Goal: Task Accomplishment & Management: Manage account settings

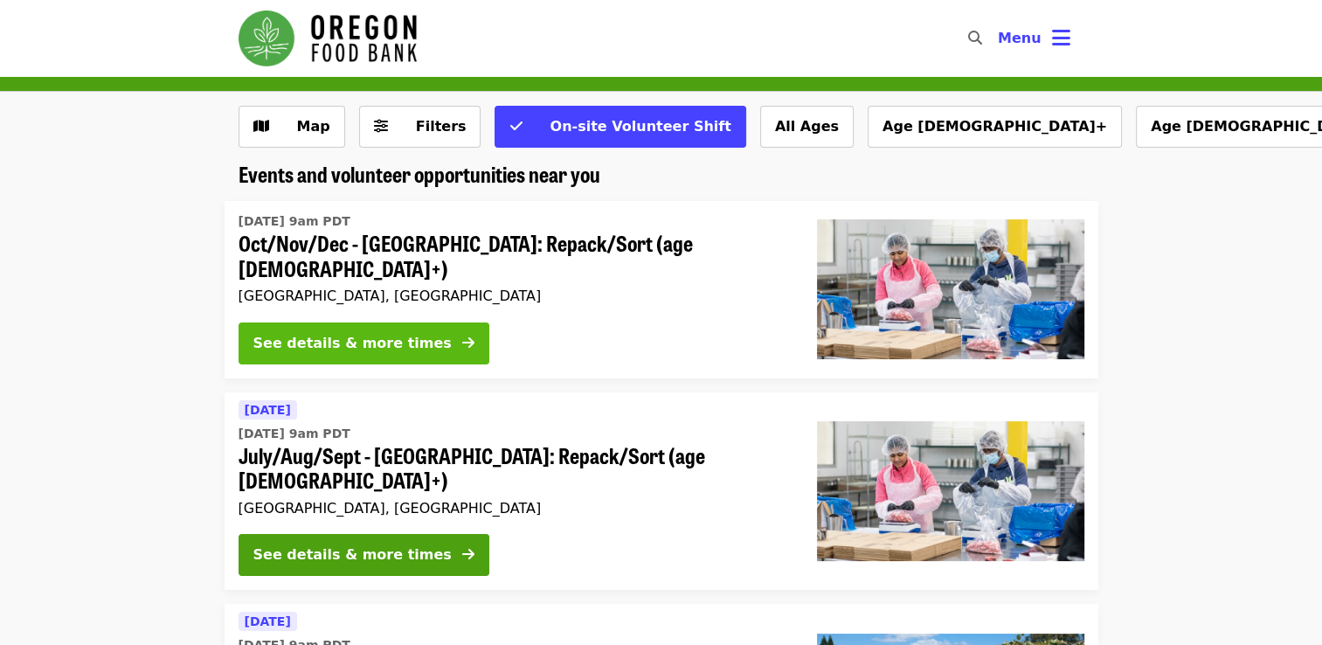
click at [415, 333] on div "See details & more times" at bounding box center [352, 343] width 198 height 21
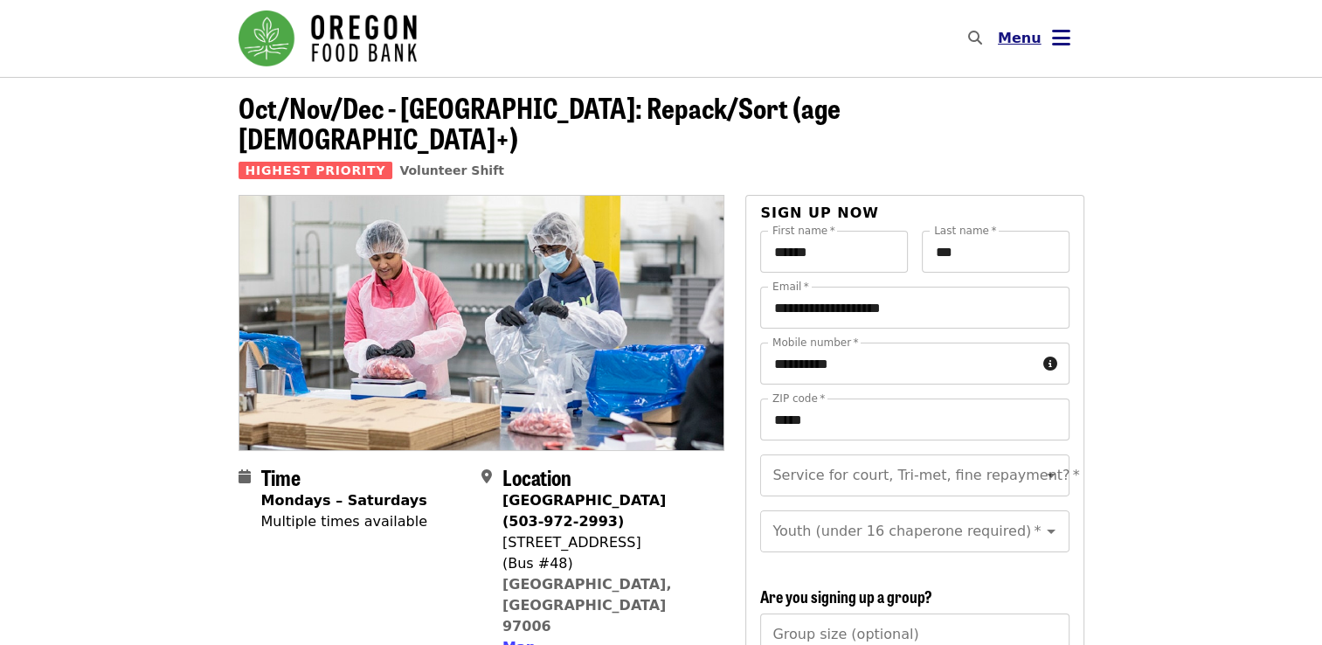
click at [1057, 40] on icon "bars icon" at bounding box center [1061, 37] width 18 height 25
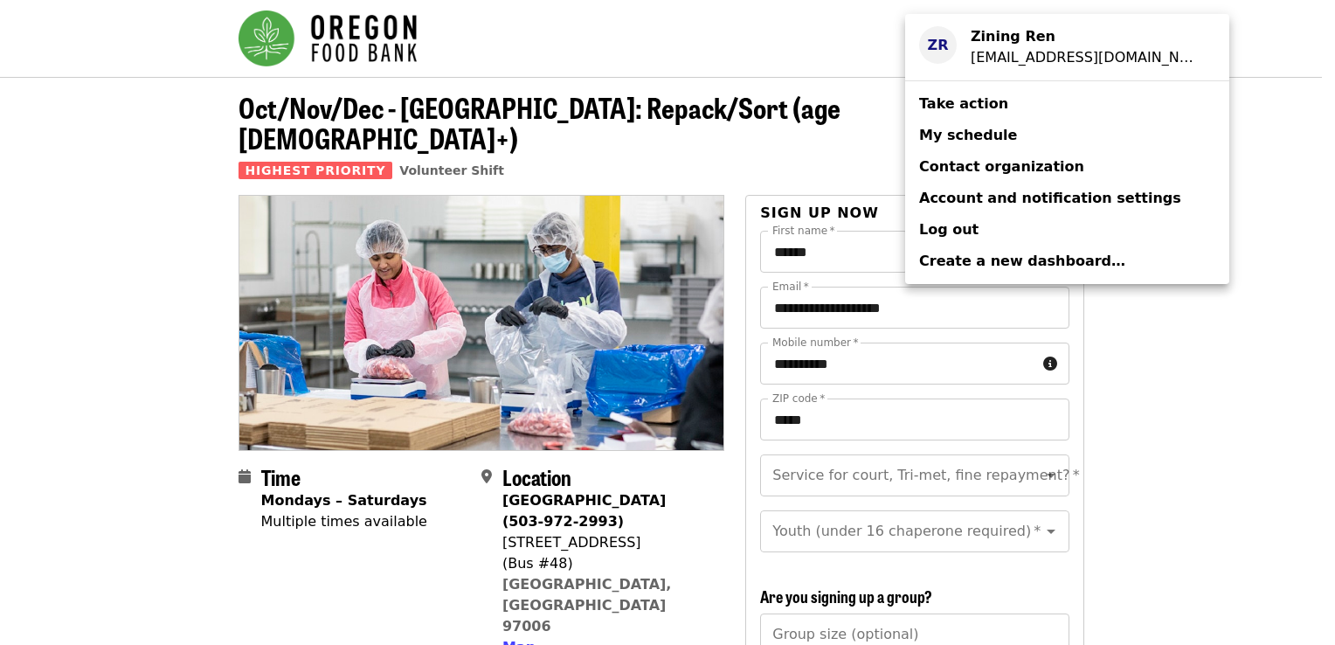
click at [1000, 56] on div "[EMAIL_ADDRESS][DOMAIN_NAME]" at bounding box center [1086, 57] width 231 height 21
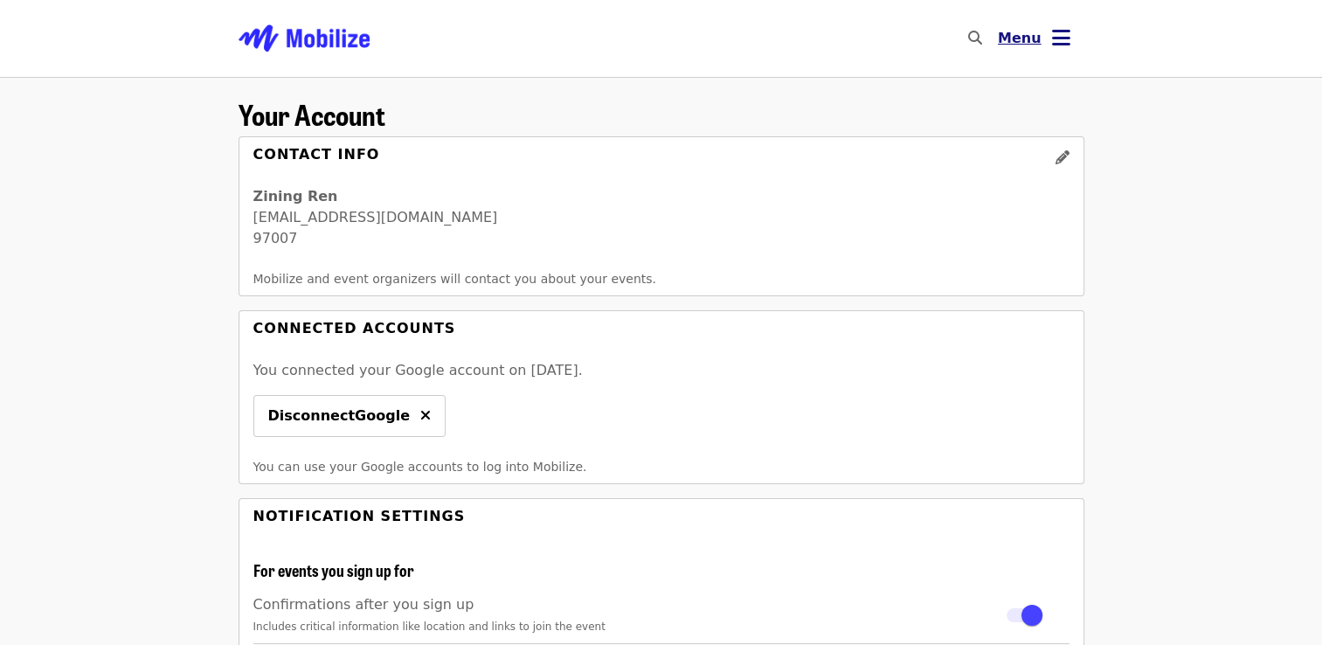
click at [1063, 42] on icon "bars icon" at bounding box center [1061, 37] width 18 height 25
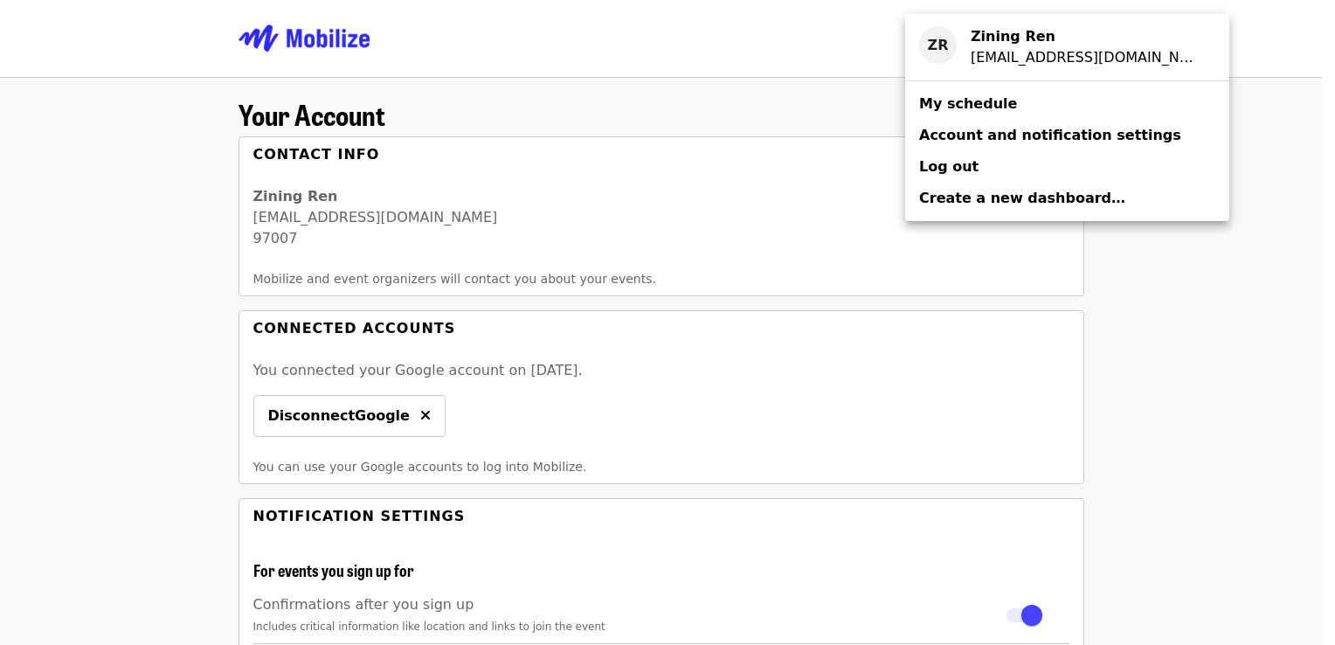
click at [1057, 144] on span "Account and notification settings" at bounding box center [1050, 135] width 262 height 21
click at [967, 135] on span "Account and notification settings" at bounding box center [1050, 135] width 262 height 17
click at [1008, 142] on span "Account and notification settings" at bounding box center [1050, 135] width 262 height 17
click at [1019, 139] on span "Account and notification settings" at bounding box center [1050, 135] width 262 height 17
click at [979, 103] on span "My schedule" at bounding box center [968, 103] width 98 height 17
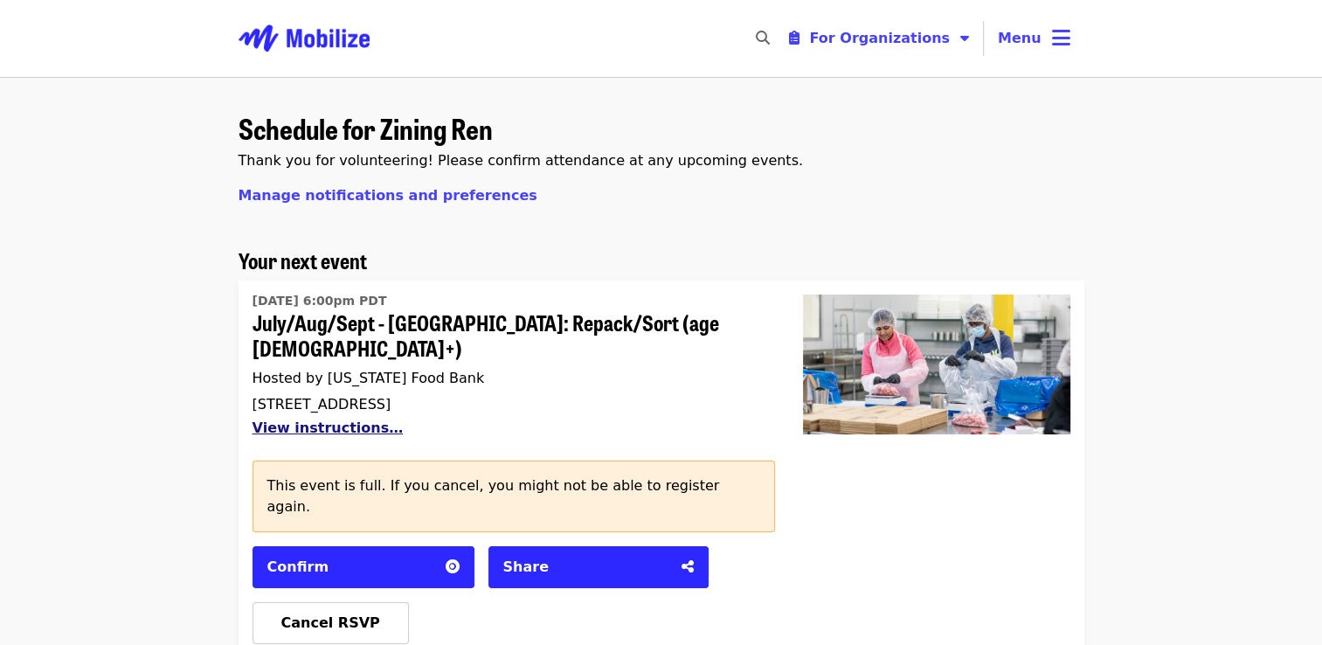
click at [362, 419] on button "View instructions…" at bounding box center [328, 427] width 151 height 17
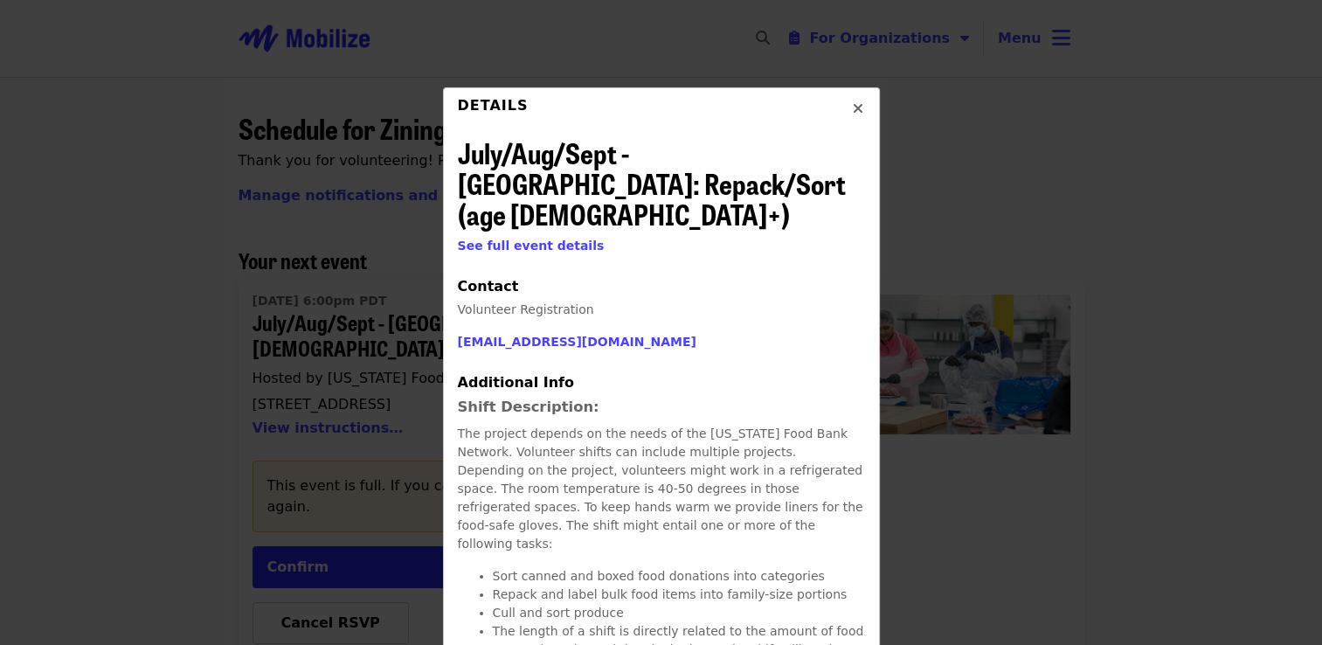
click at [853, 108] on icon "times icon" at bounding box center [858, 109] width 10 height 17
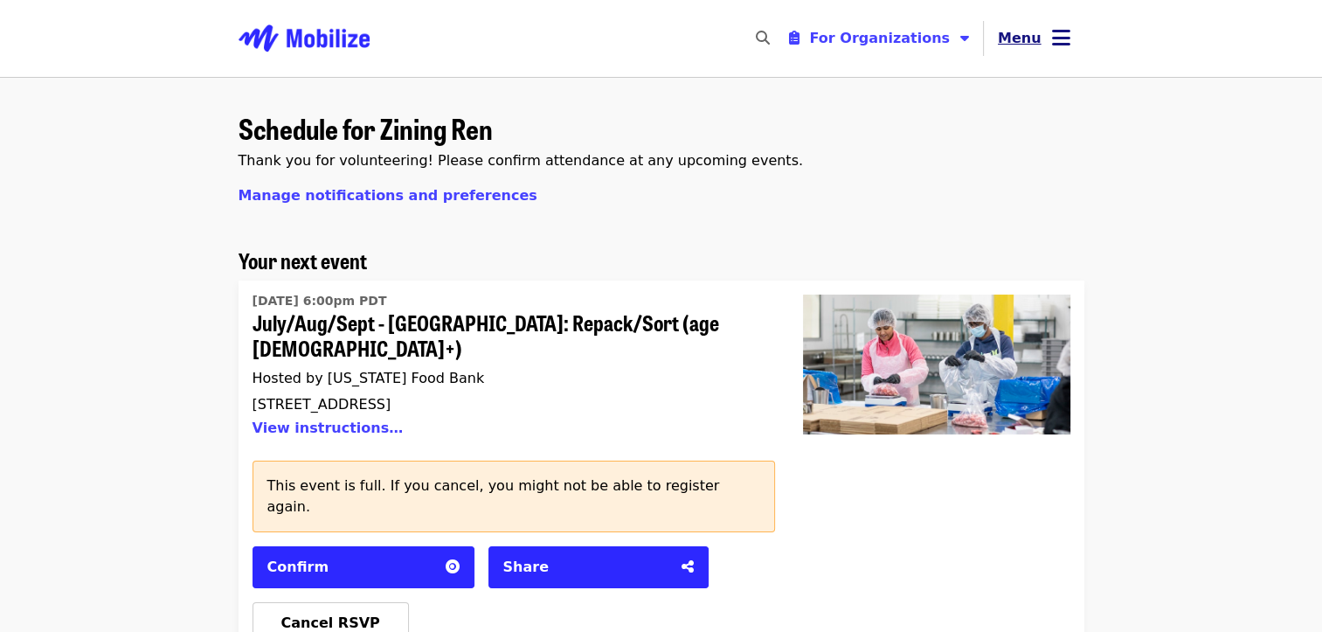
click at [1056, 31] on icon "bars icon" at bounding box center [1061, 37] width 18 height 25
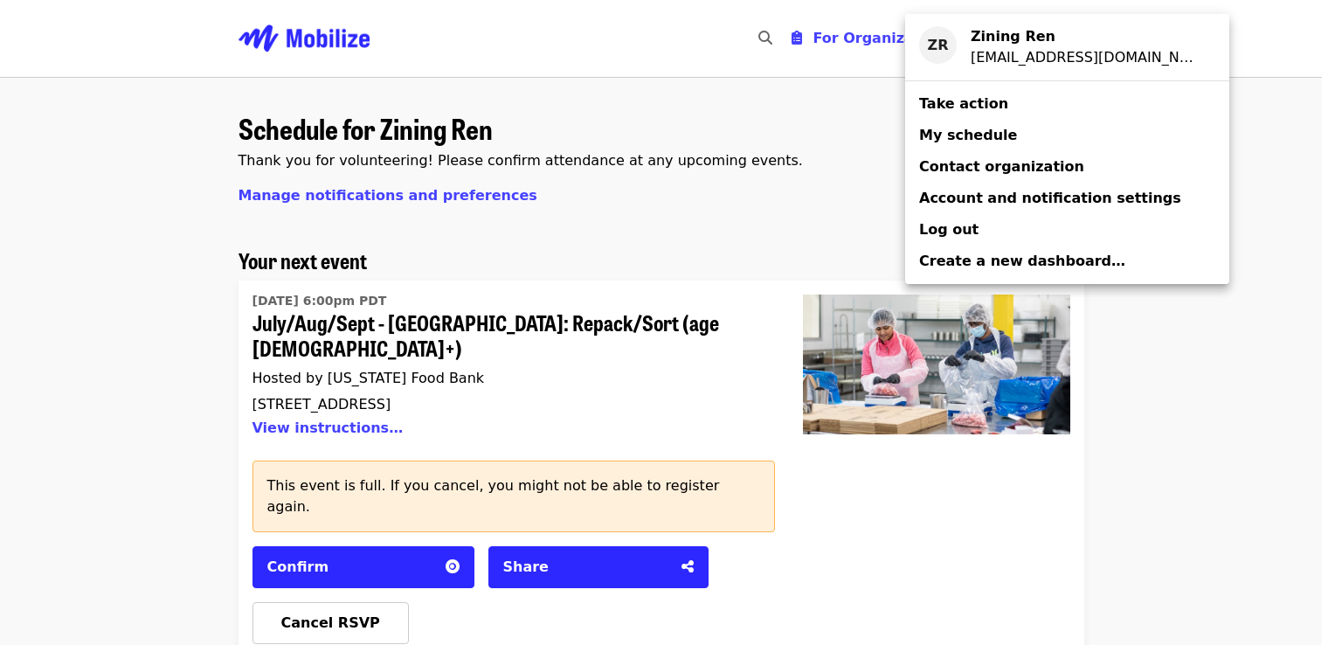
click at [946, 232] on span "Log out" at bounding box center [948, 229] width 59 height 17
